Goal: Task Accomplishment & Management: Manage account settings

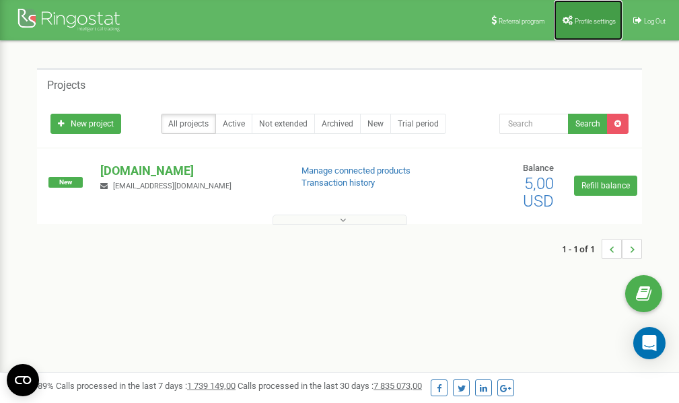
click at [587, 23] on span "Profile settings" at bounding box center [595, 20] width 41 height 7
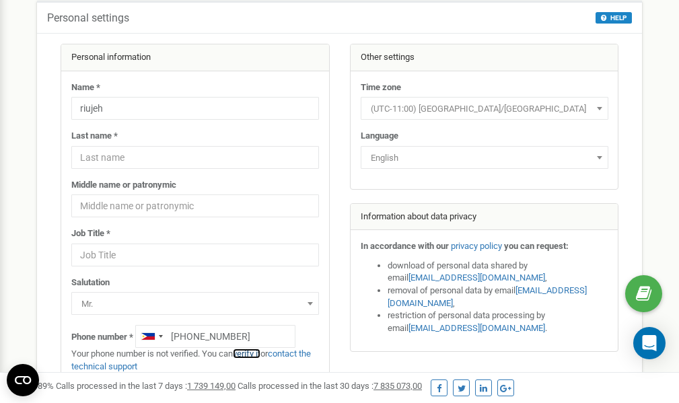
click at [252, 353] on link "verify it" at bounding box center [247, 354] width 28 height 10
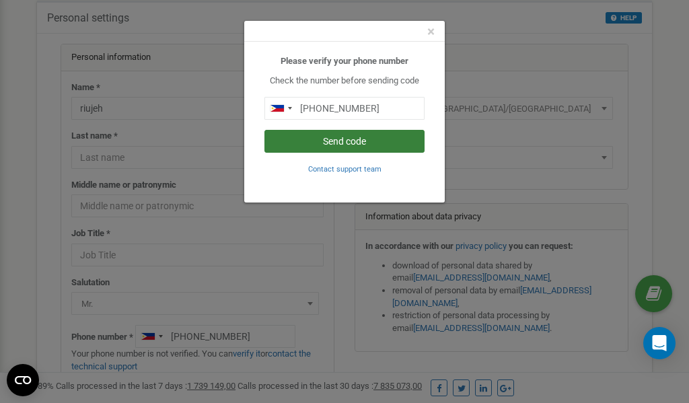
click at [354, 141] on button "Send code" at bounding box center [344, 141] width 160 height 23
